Goal: Obtain resource: Obtain resource

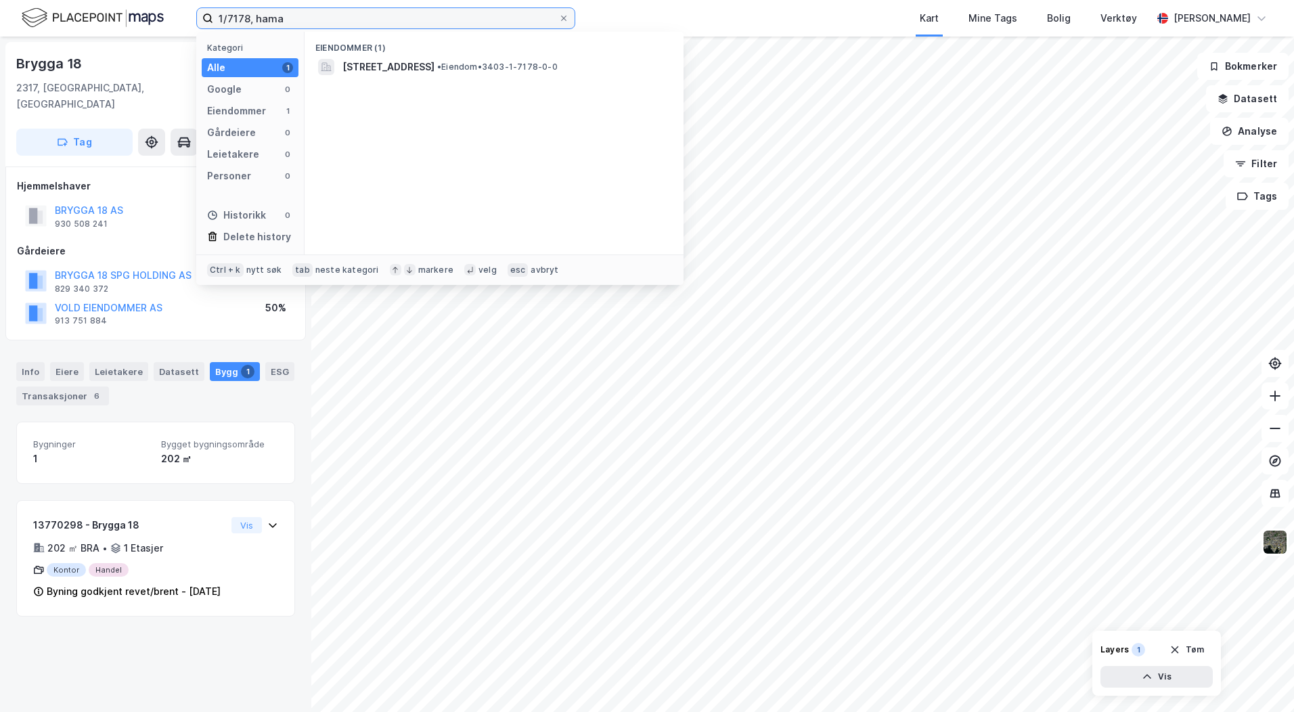
drag, startPoint x: 189, startPoint y: 12, endPoint x: 94, endPoint y: 12, distance: 95.4
click at [107, 11] on div "1/7178, hama Kategori Alle 1 Google 0 Eiendommer 1 Gårdeiere 0 Leietakere 0 Per…" at bounding box center [647, 18] width 1294 height 37
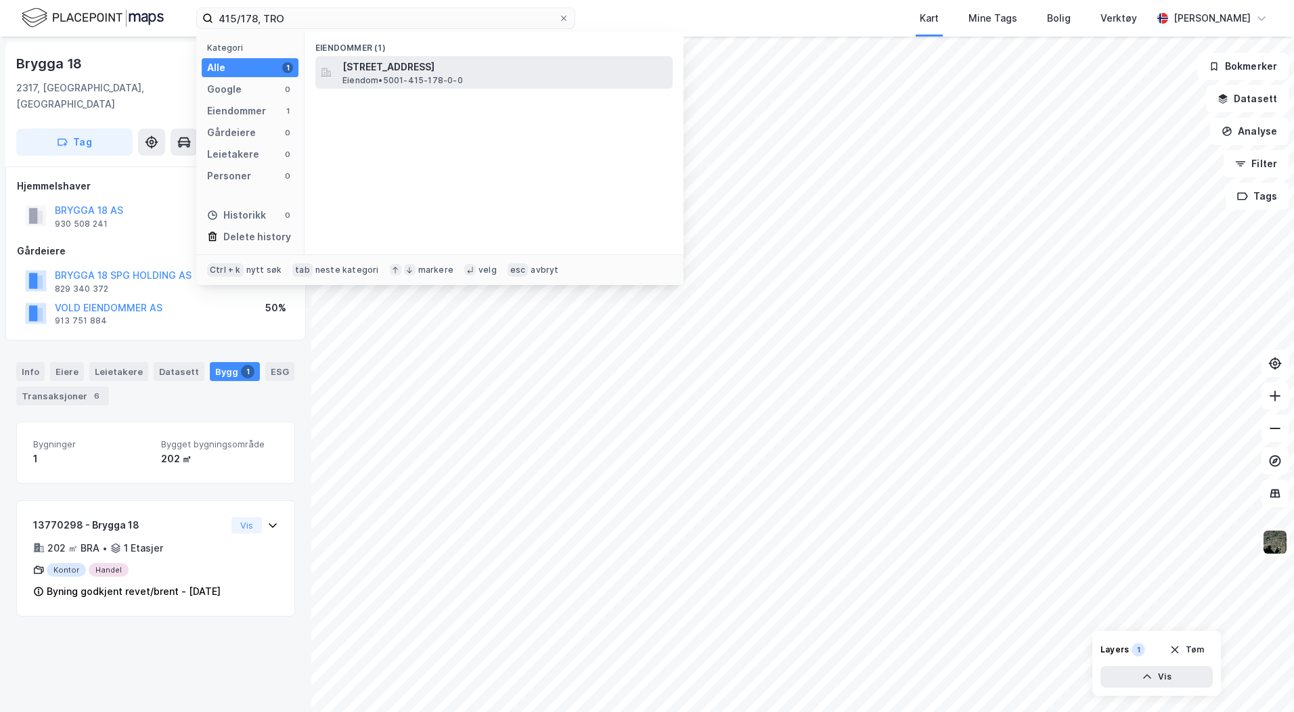
click at [454, 73] on span "[STREET_ADDRESS]" at bounding box center [504, 67] width 325 height 16
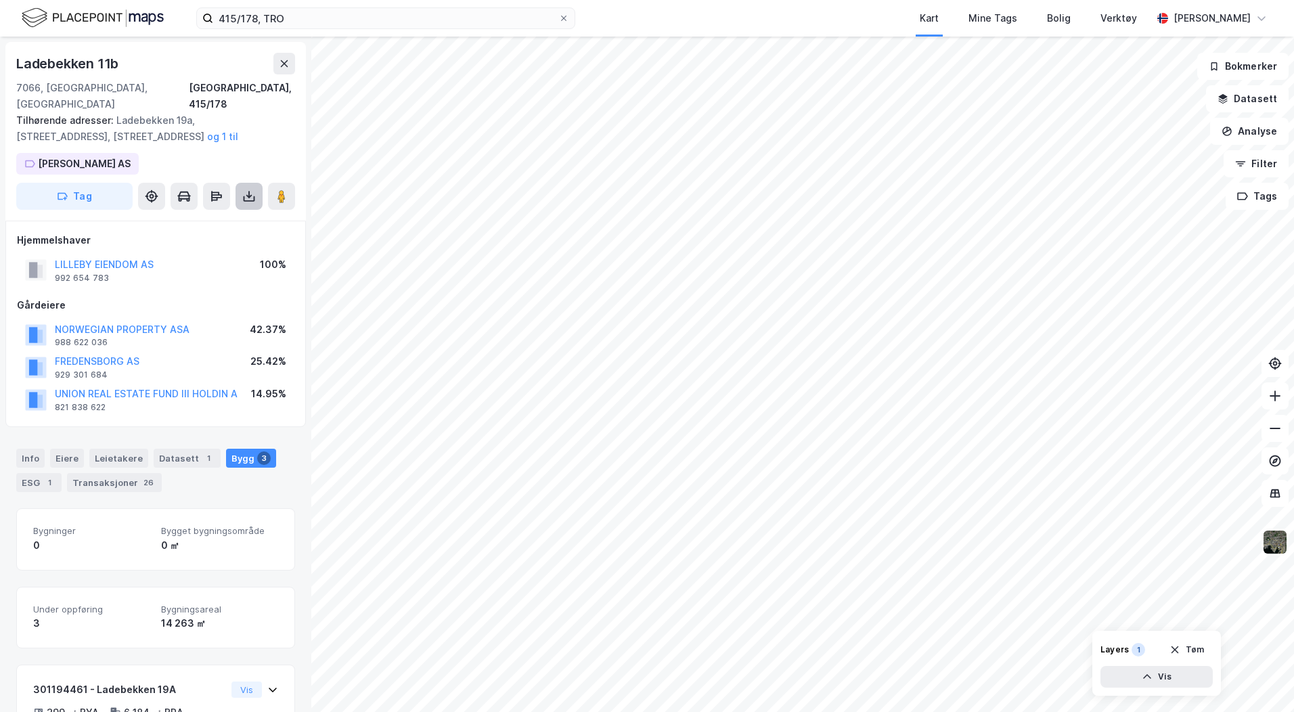
click at [250, 189] on icon at bounding box center [249, 196] width 14 height 14
click at [207, 218] on div "Last ned grunnbok" at bounding box center [182, 223] width 78 height 11
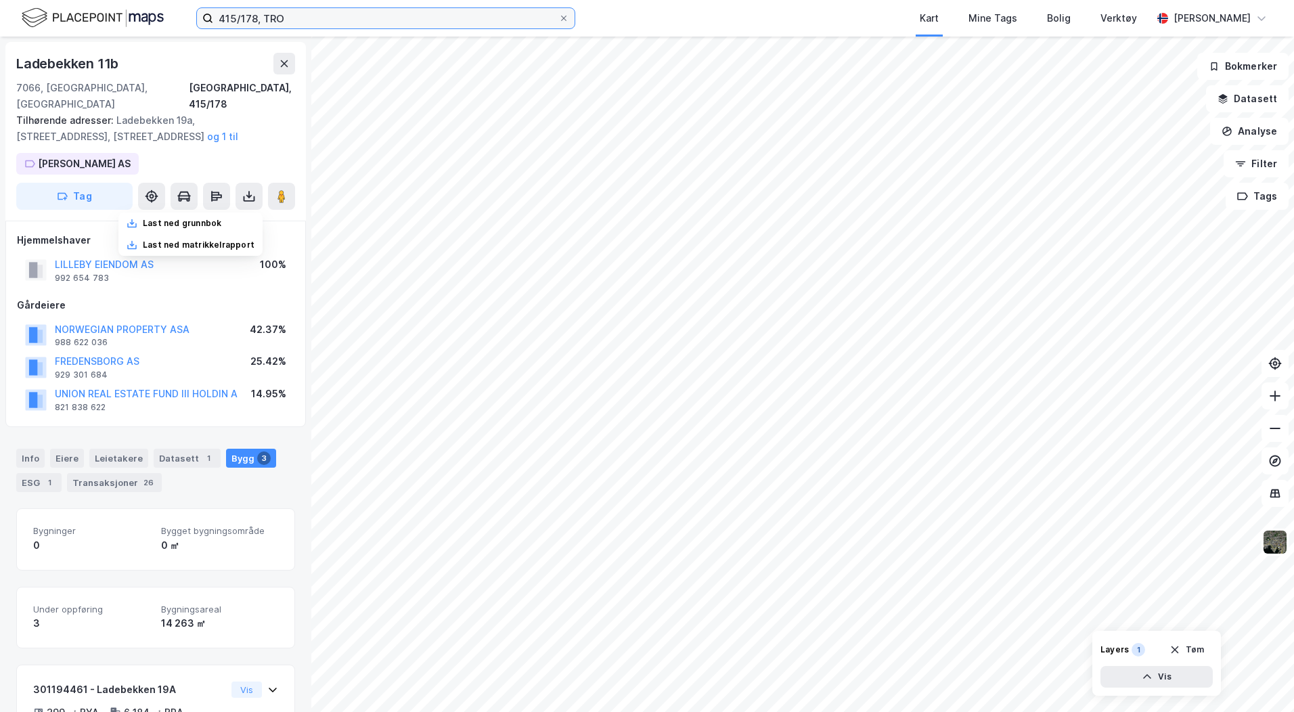
drag, startPoint x: 244, startPoint y: 14, endPoint x: 129, endPoint y: 13, distance: 115.0
click at [179, 13] on div "415/178, TRO Kart Mine Tags Bolig Verktøy [PERSON_NAME]" at bounding box center [647, 18] width 1294 height 37
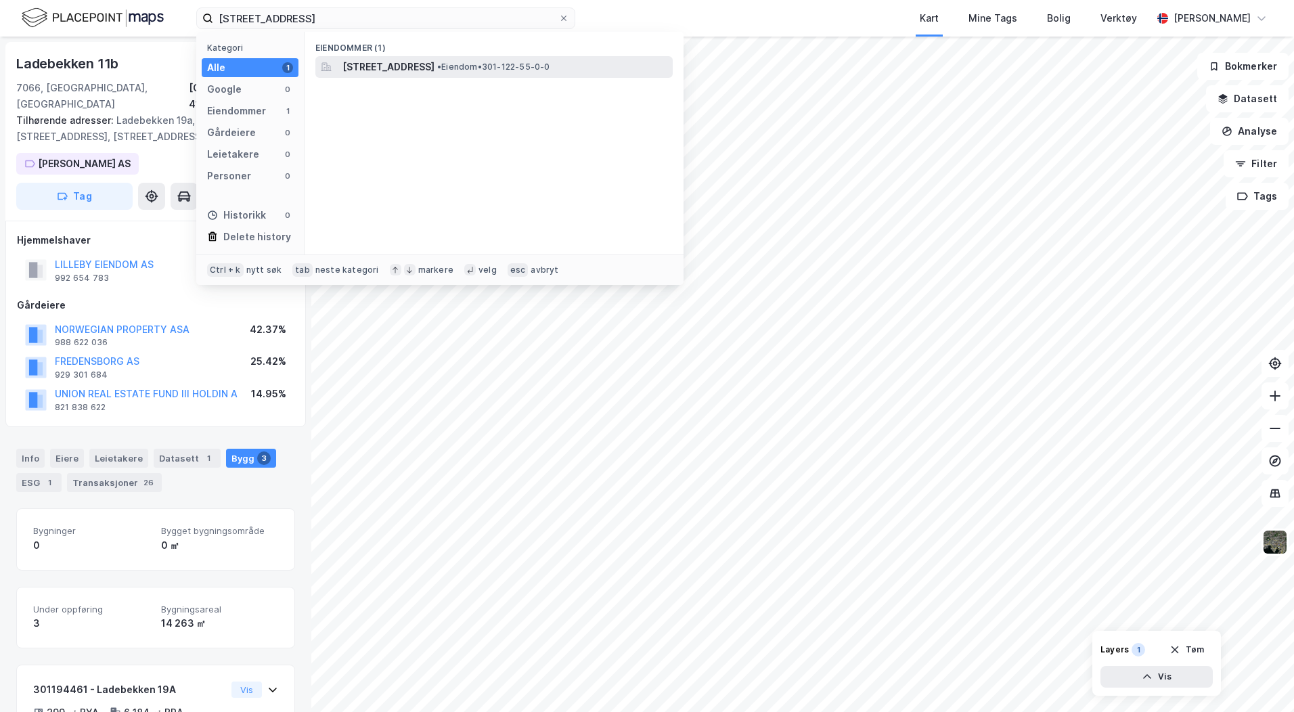
click at [434, 63] on span "[STREET_ADDRESS]" at bounding box center [388, 67] width 92 height 16
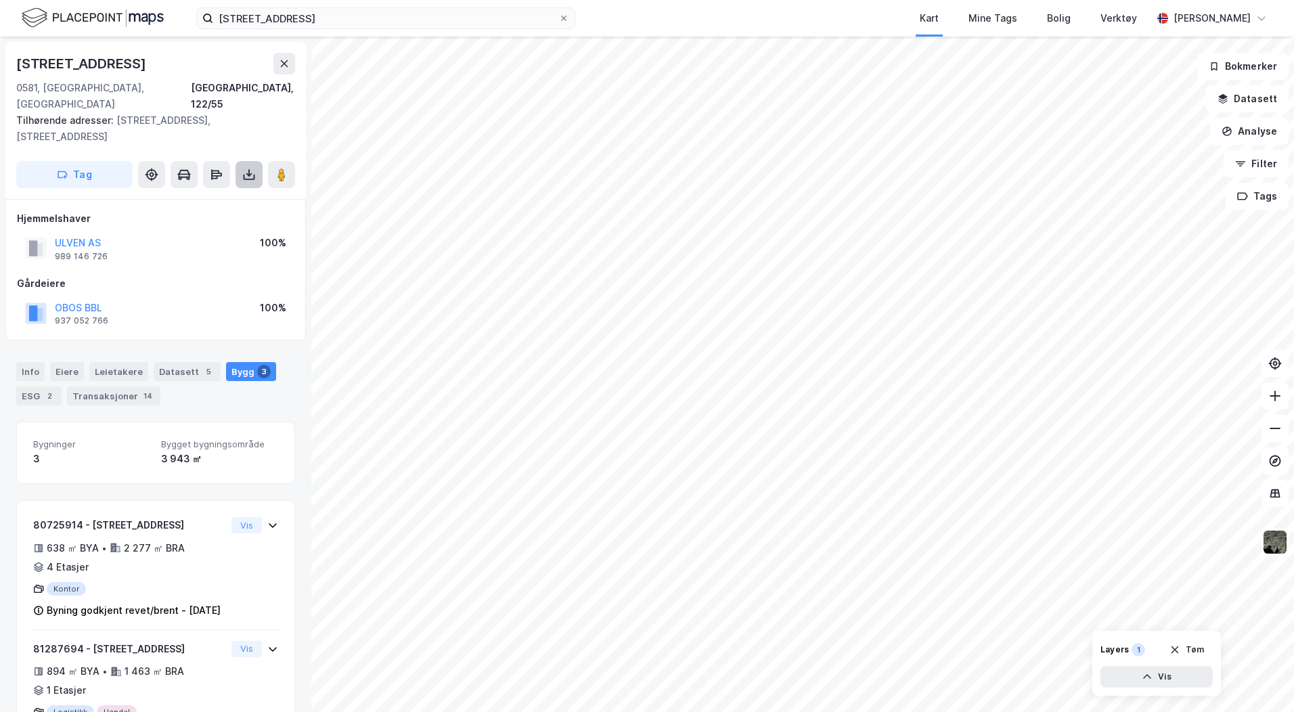
click at [248, 168] on icon at bounding box center [249, 175] width 14 height 14
click at [207, 196] on div "Last ned grunnbok" at bounding box center [182, 201] width 78 height 11
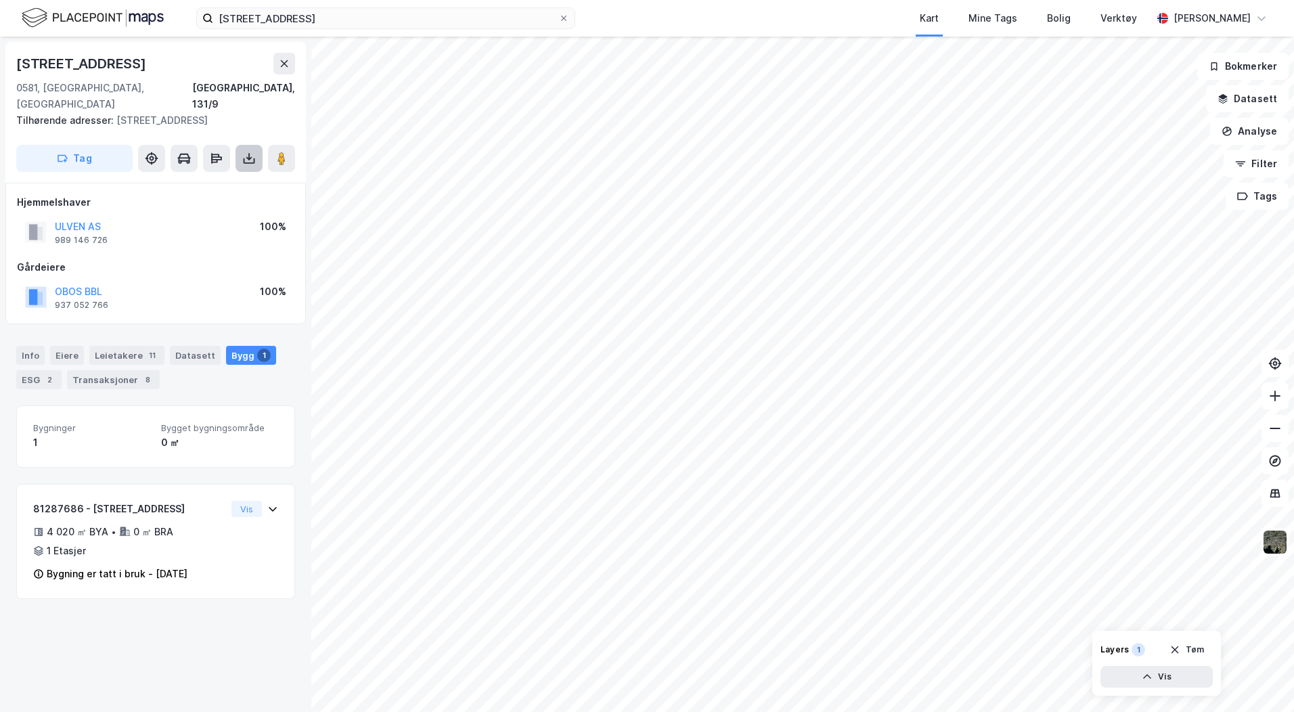
click at [247, 152] on icon at bounding box center [249, 159] width 14 height 14
click at [188, 180] on div "Last ned grunnbok" at bounding box center [182, 185] width 78 height 11
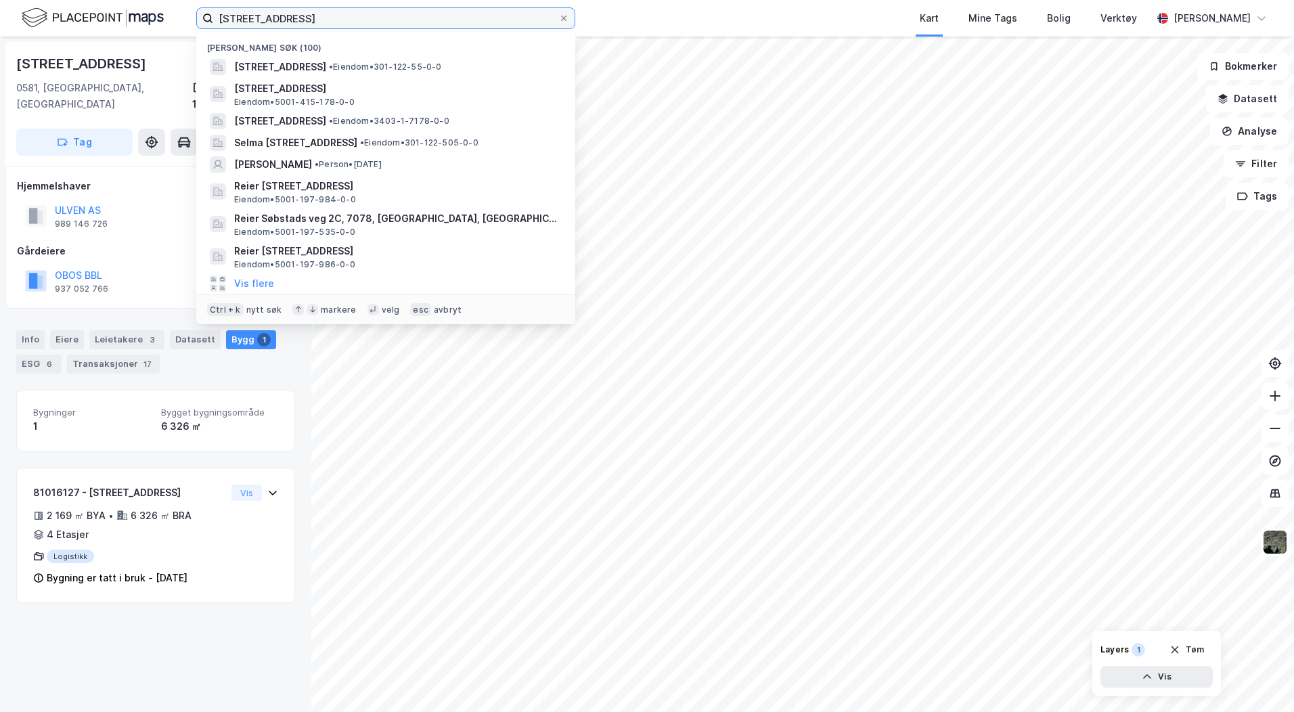
drag, startPoint x: 283, startPoint y: 20, endPoint x: 203, endPoint y: 18, distance: 79.9
click at [203, 18] on label "[STREET_ADDRESS]" at bounding box center [385, 18] width 379 height 22
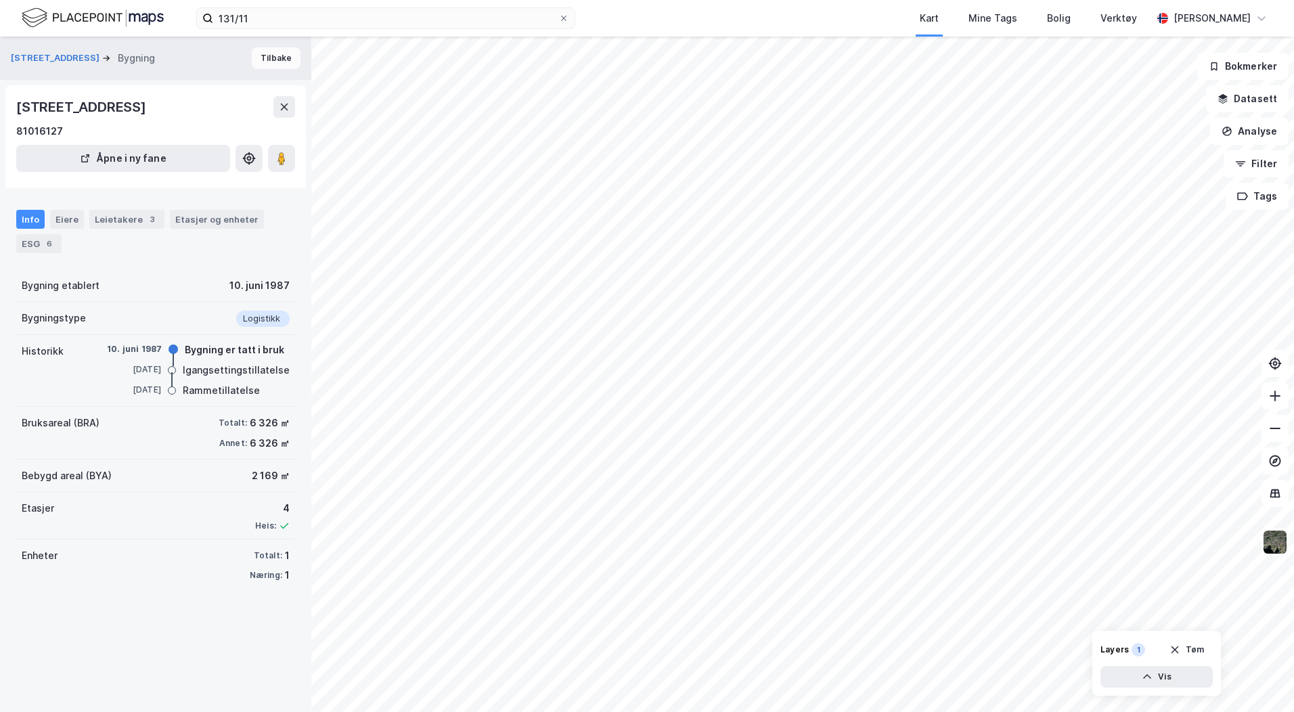
click at [273, 64] on button "Tilbake" at bounding box center [276, 58] width 49 height 22
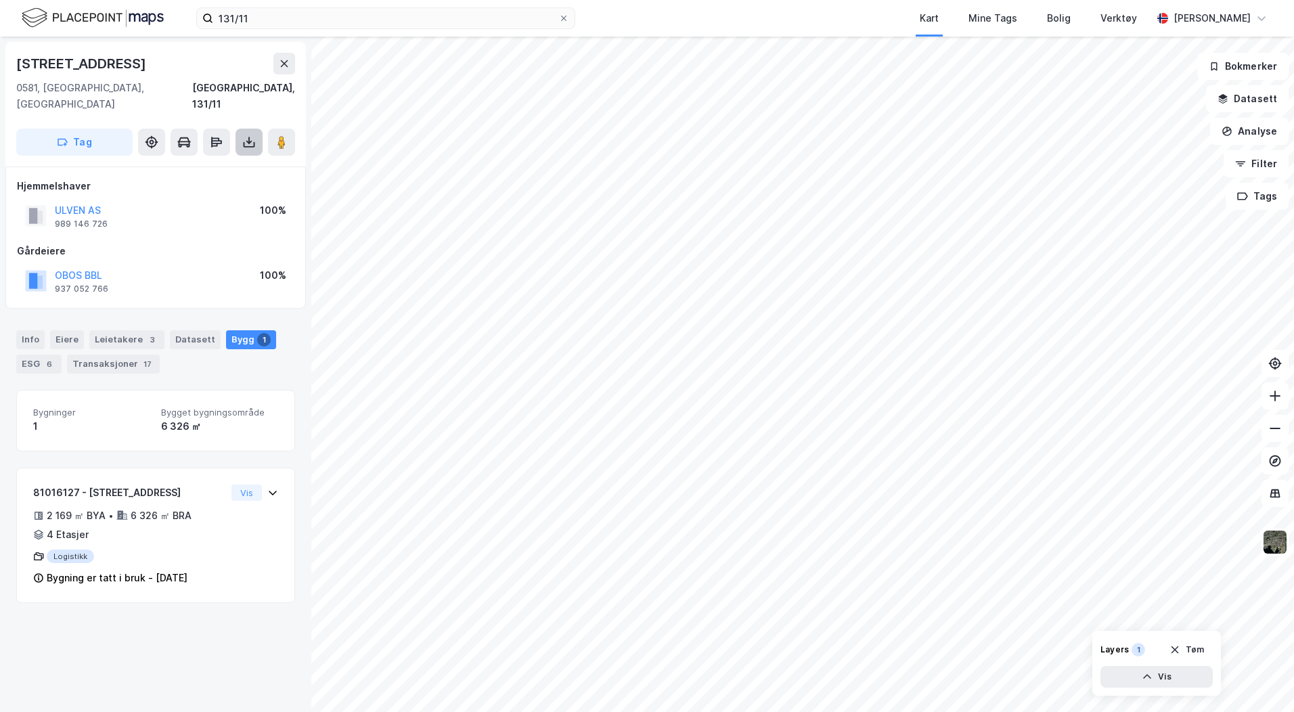
click at [244, 135] on icon at bounding box center [249, 142] width 14 height 14
click at [209, 164] on div "Last ned grunnbok" at bounding box center [182, 169] width 78 height 11
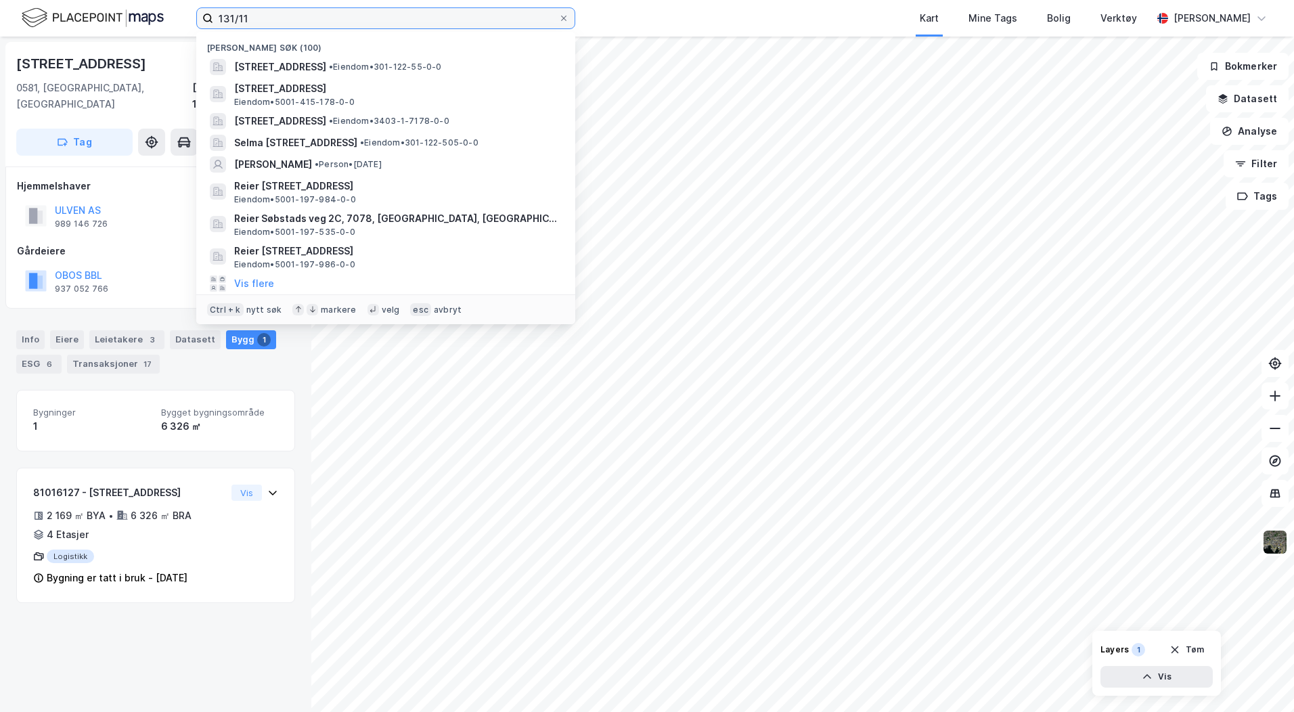
click at [263, 17] on input "131/11" at bounding box center [385, 18] width 345 height 20
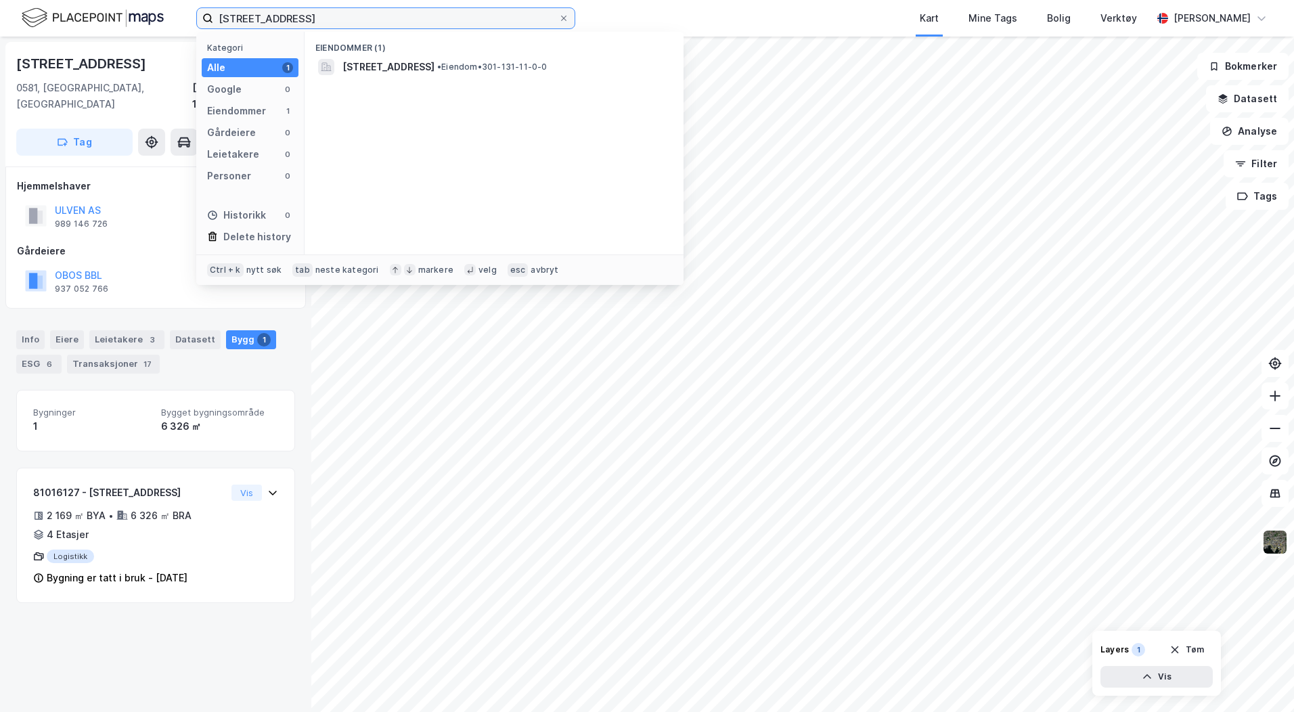
type input "[STREET_ADDRESS]"
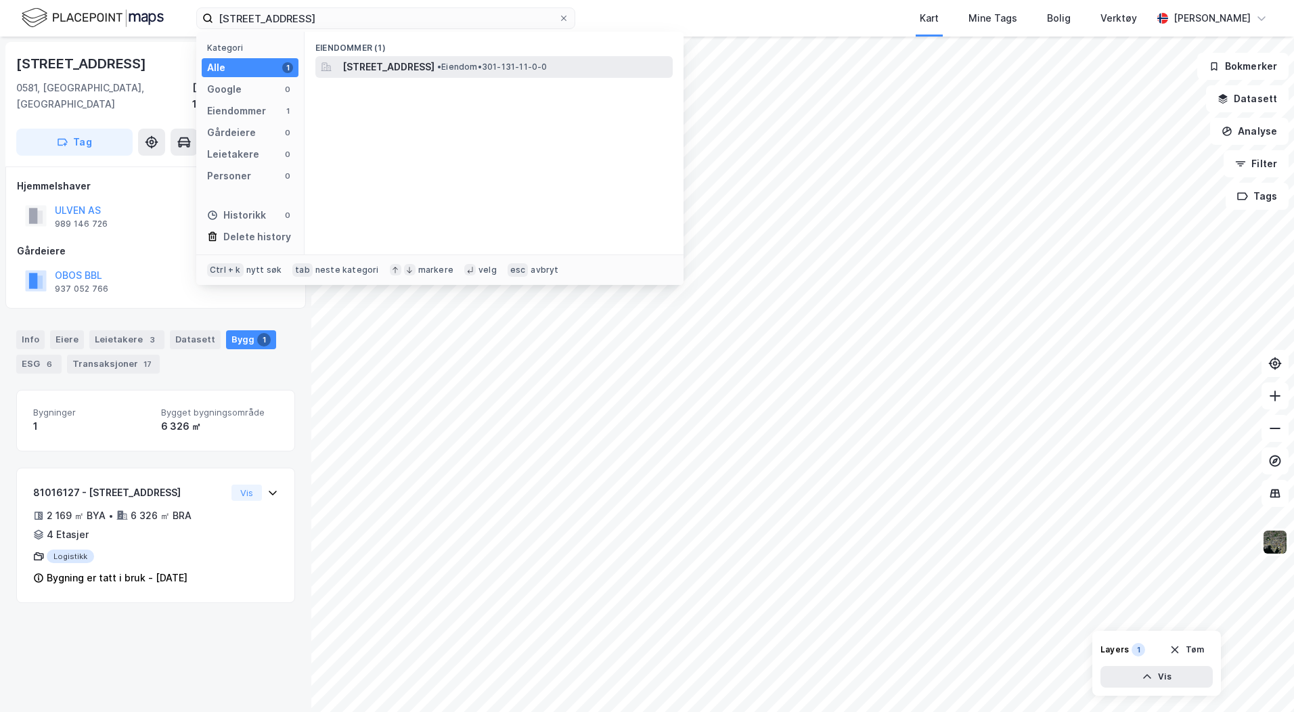
click at [434, 64] on span "[STREET_ADDRESS]" at bounding box center [388, 67] width 92 height 16
